Goal: Task Accomplishment & Management: Use online tool/utility

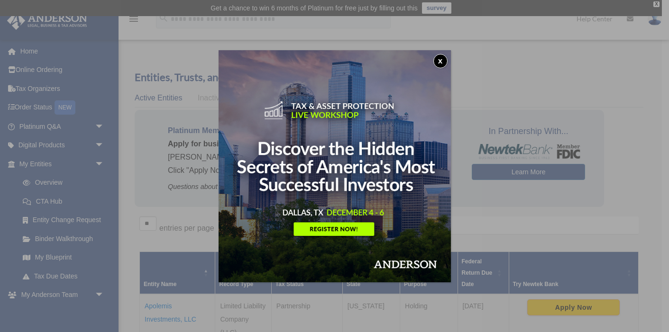
click at [440, 61] on button "x" at bounding box center [440, 61] width 14 height 14
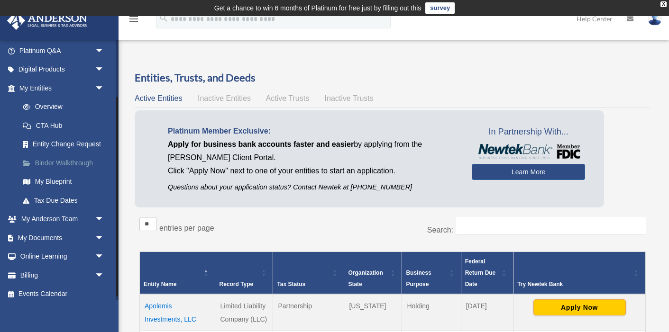
scroll to position [81, 0]
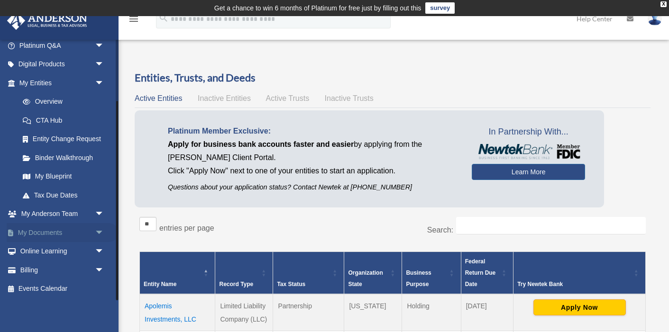
click at [99, 234] on span "arrow_drop_down" at bounding box center [104, 232] width 19 height 19
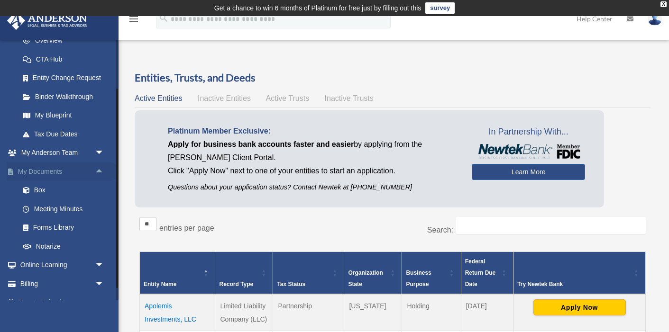
scroll to position [143, 0]
click at [40, 188] on link "Box" at bounding box center [65, 189] width 105 height 19
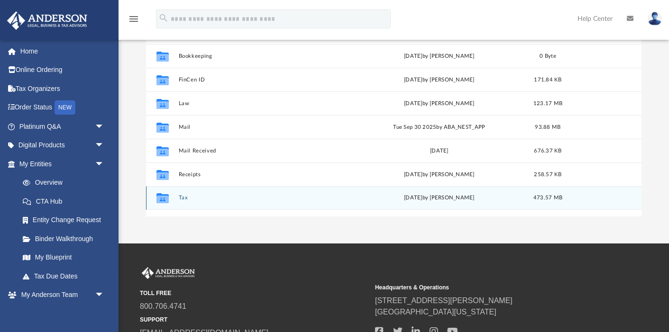
scroll to position [160, 0]
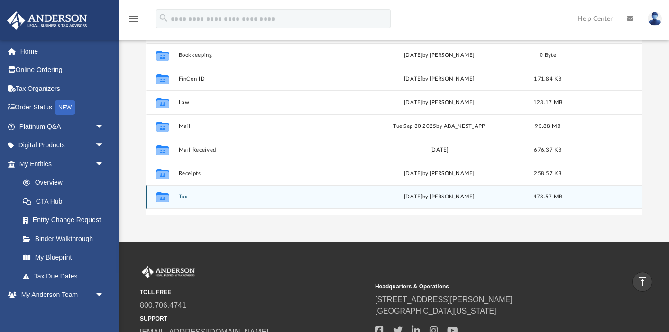
click at [180, 193] on div "Collaborated Folder Tax [DATE] by [PERSON_NAME] 473.57 MB" at bounding box center [393, 197] width 495 height 24
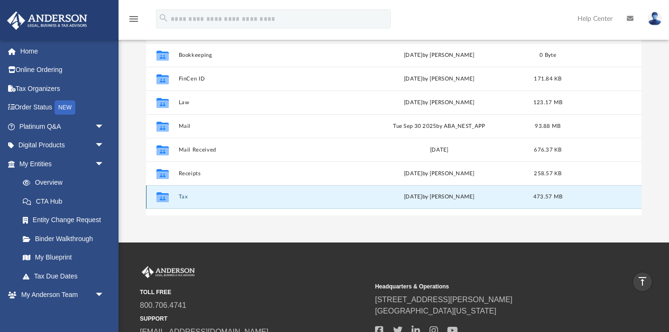
click at [180, 194] on button "Tax" at bounding box center [264, 197] width 171 height 6
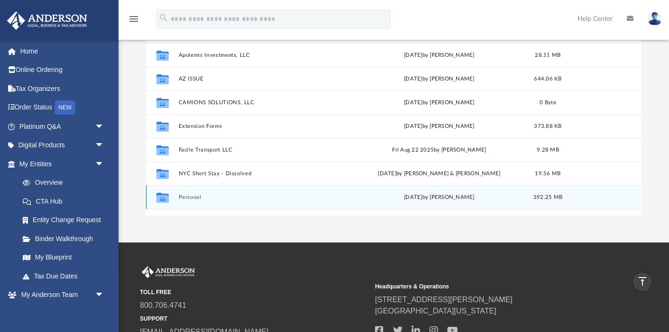
click at [188, 196] on button "Personal" at bounding box center [264, 197] width 171 height 6
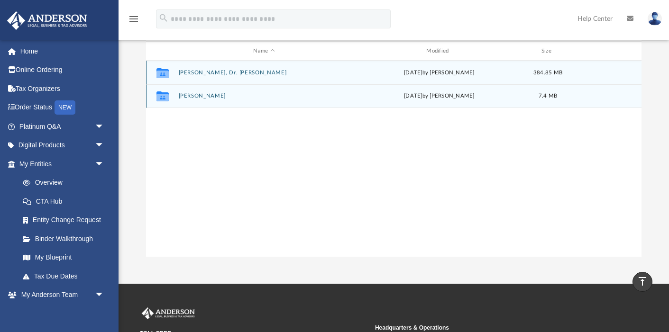
scroll to position [112, 0]
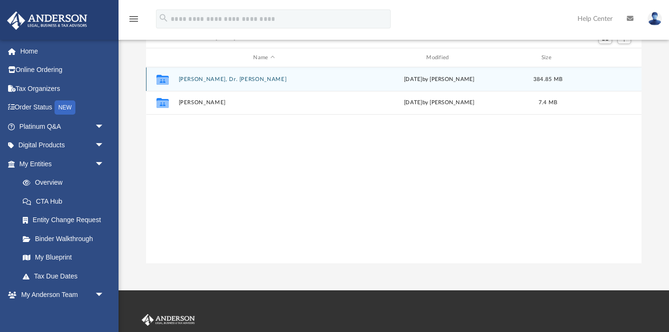
click at [221, 78] on button "[PERSON_NAME], Dr. [PERSON_NAME]" at bounding box center [264, 79] width 171 height 6
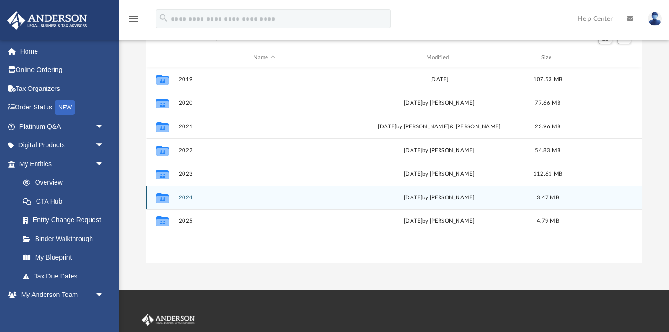
click at [186, 198] on button "2024" at bounding box center [264, 198] width 171 height 6
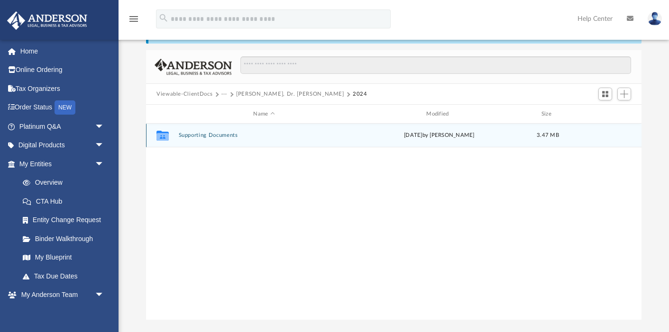
scroll to position [55, 0]
click at [198, 138] on button "Supporting Documents" at bounding box center [264, 136] width 171 height 6
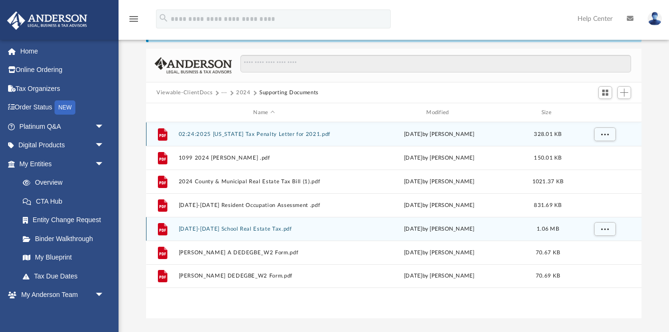
scroll to position [51, 0]
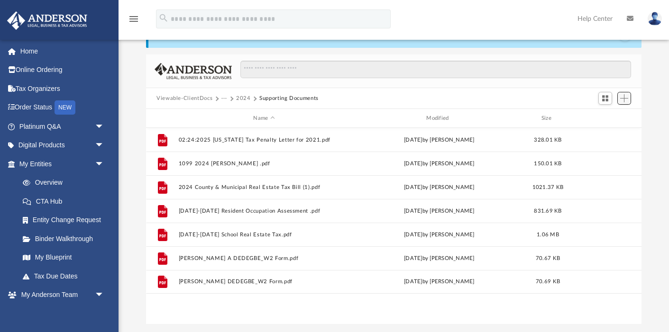
click at [625, 98] on span "Add" at bounding box center [624, 98] width 8 height 8
click at [607, 99] on span "Switch to Grid View" at bounding box center [605, 98] width 8 height 8
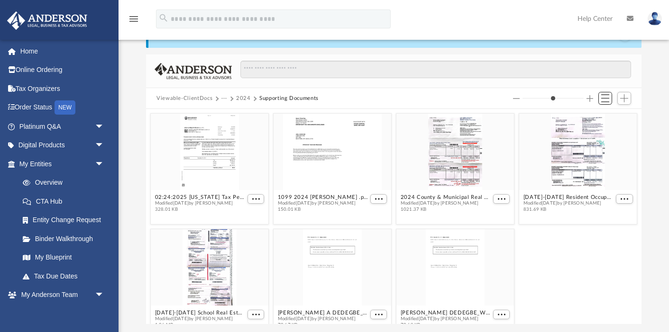
scroll to position [215, 495]
click at [622, 97] on span "Add" at bounding box center [624, 98] width 8 height 8
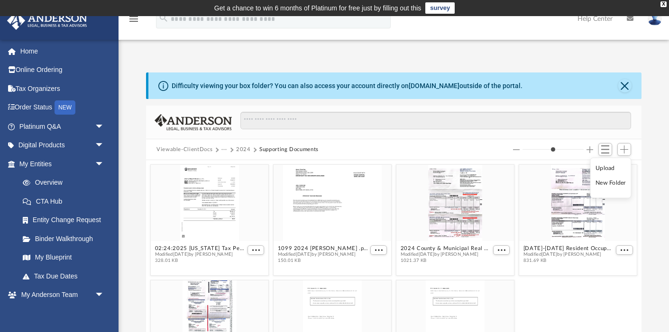
click at [625, 78] on div "Difficulty viewing your box folder? You can also access your account directly o…" at bounding box center [394, 86] width 493 height 27
click at [622, 149] on span "Add" at bounding box center [624, 149] width 8 height 8
click at [626, 250] on span "More options" at bounding box center [624, 250] width 8 height 5
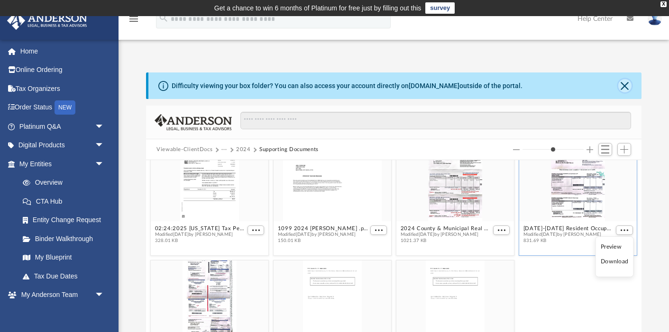
click at [622, 85] on button "Close" at bounding box center [624, 85] width 13 height 13
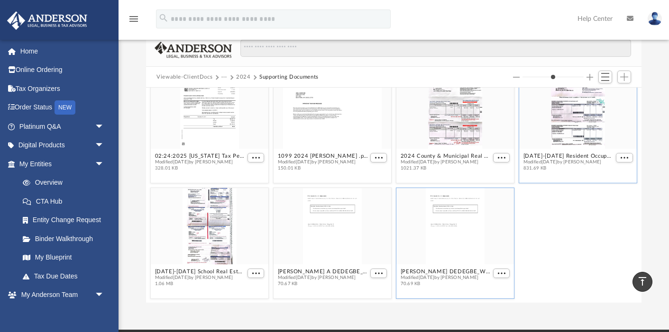
scroll to position [0, 0]
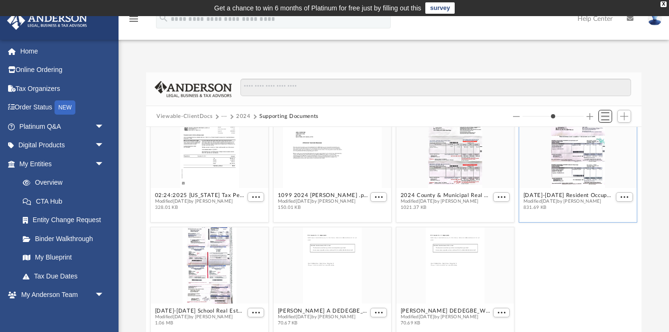
click at [603, 114] on span "Switch to List View" at bounding box center [605, 116] width 8 height 8
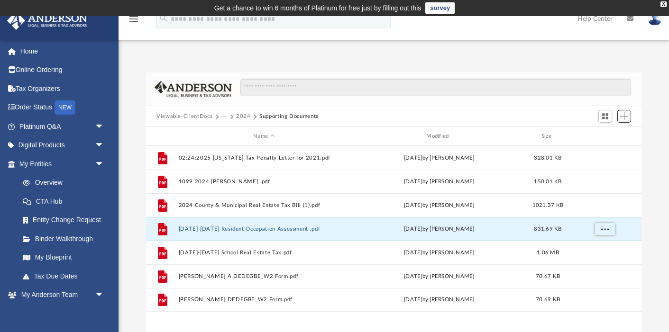
click at [627, 119] on span "Add" at bounding box center [624, 116] width 8 height 8
click at [614, 135] on li "Upload" at bounding box center [610, 135] width 30 height 10
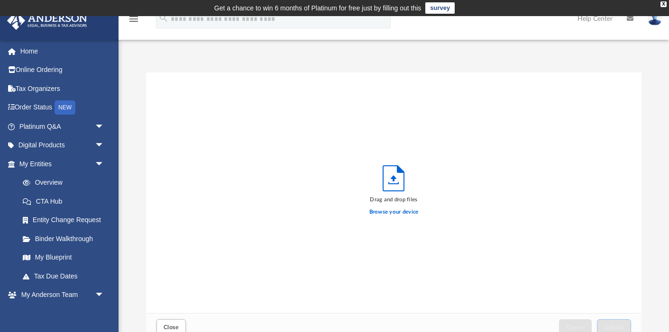
scroll to position [240, 495]
click at [401, 215] on label "Browse your device" at bounding box center [393, 212] width 49 height 9
click at [0, 0] on input "Browse your device" at bounding box center [0, 0] width 0 height 0
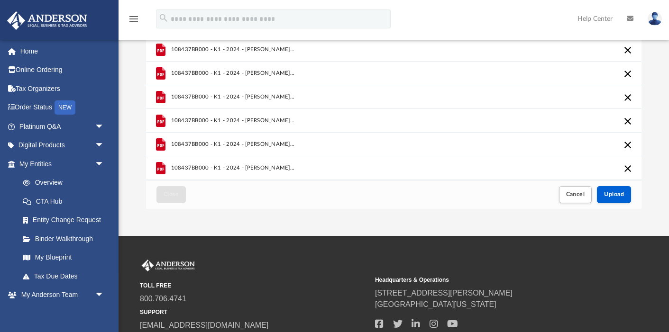
scroll to position [136, 0]
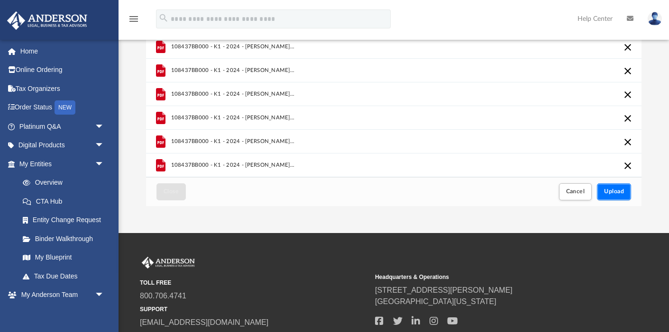
click at [617, 191] on span "Upload" at bounding box center [614, 192] width 20 height 6
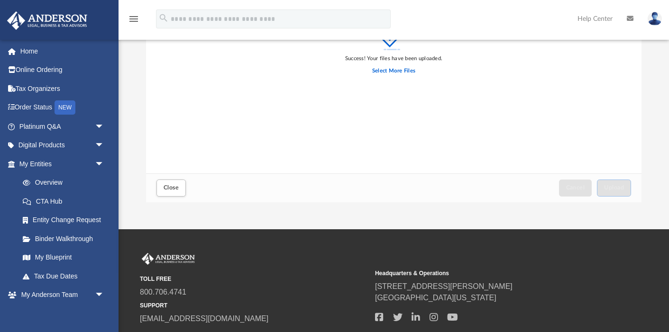
scroll to position [129, 0]
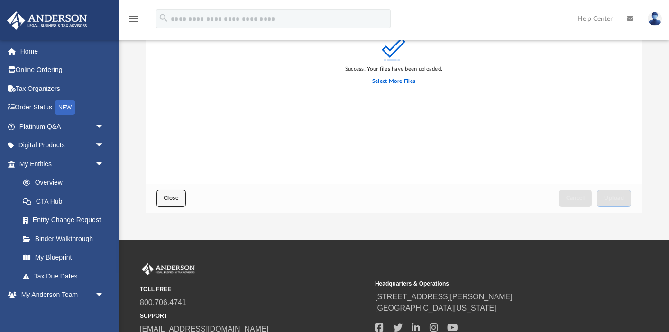
click at [172, 200] on span "Close" at bounding box center [170, 198] width 15 height 6
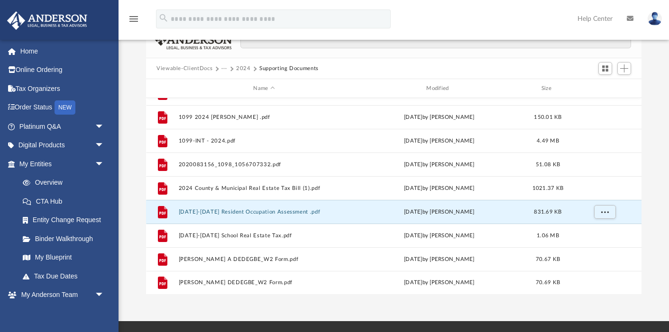
scroll to position [49, 0]
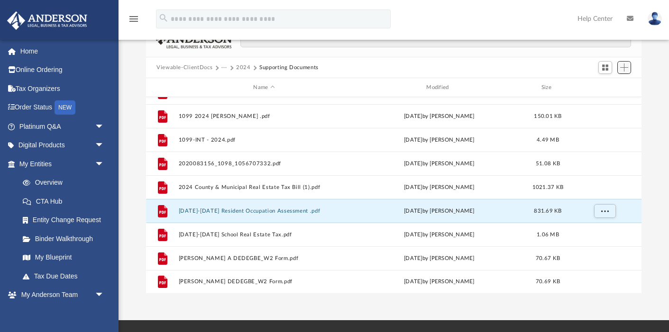
click at [626, 70] on span "Add" at bounding box center [624, 67] width 8 height 8
click at [603, 86] on li "Upload" at bounding box center [610, 86] width 30 height 10
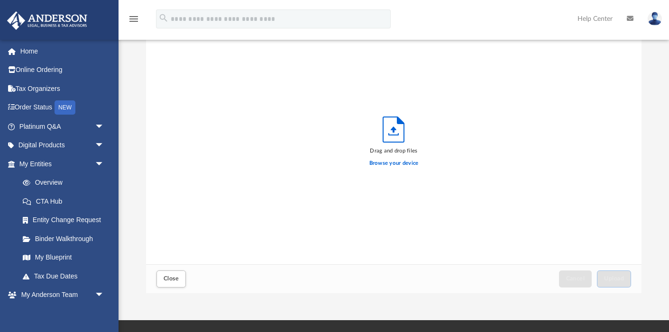
scroll to position [240, 495]
click at [394, 164] on label "Browse your device" at bounding box center [393, 163] width 49 height 9
click at [0, 0] on input "Browse your device" at bounding box center [0, 0] width 0 height 0
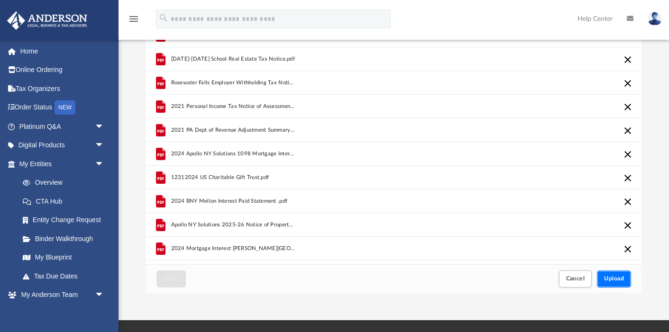
click at [614, 276] on span "Upload" at bounding box center [614, 279] width 20 height 6
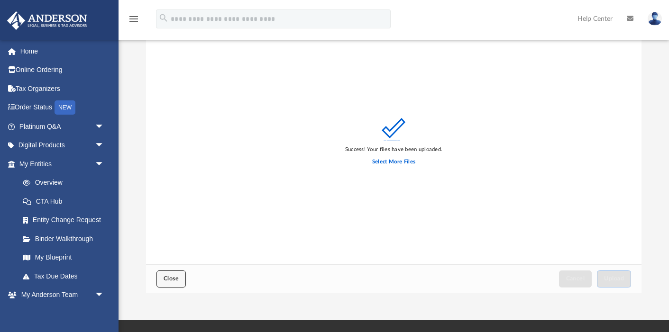
click at [172, 278] on span "Close" at bounding box center [170, 279] width 15 height 6
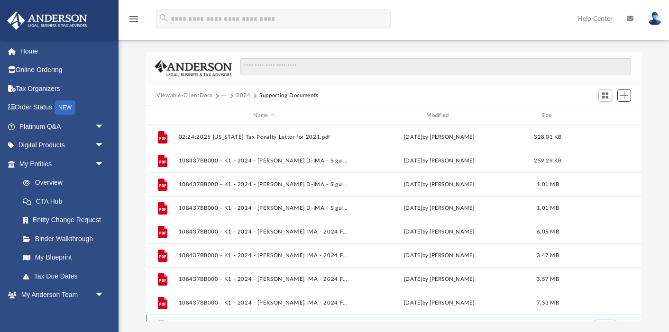
scroll to position [0, 0]
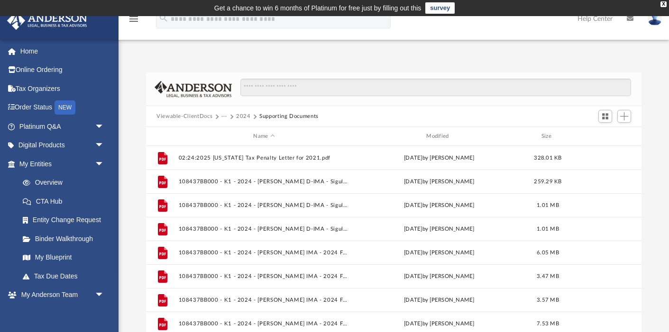
click at [239, 116] on button "2024" at bounding box center [243, 116] width 15 height 9
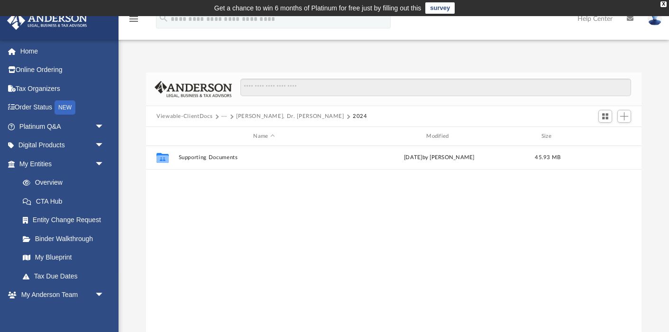
click at [250, 117] on button "[PERSON_NAME], Dr. [PERSON_NAME]" at bounding box center [290, 116] width 108 height 9
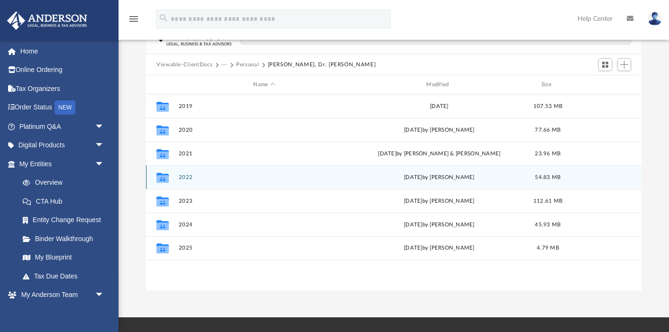
scroll to position [43, 0]
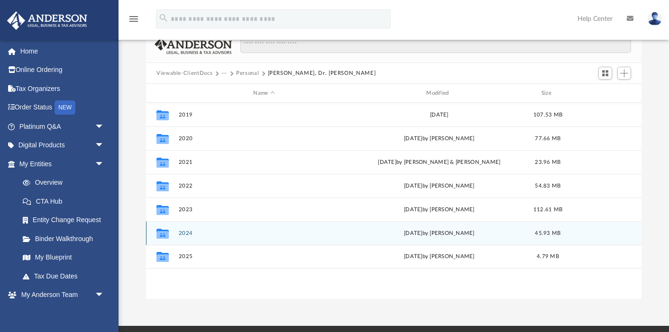
click at [182, 234] on button "2024" at bounding box center [264, 233] width 171 height 6
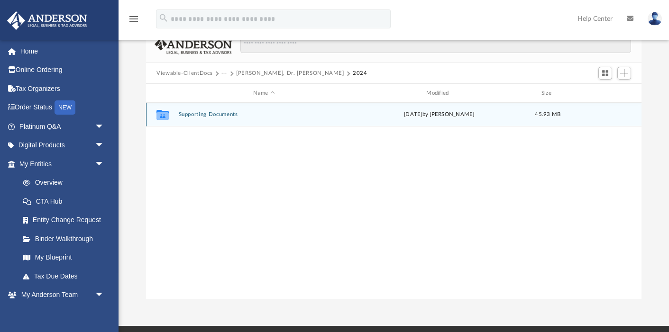
scroll to position [0, 0]
